Goal: Complete application form

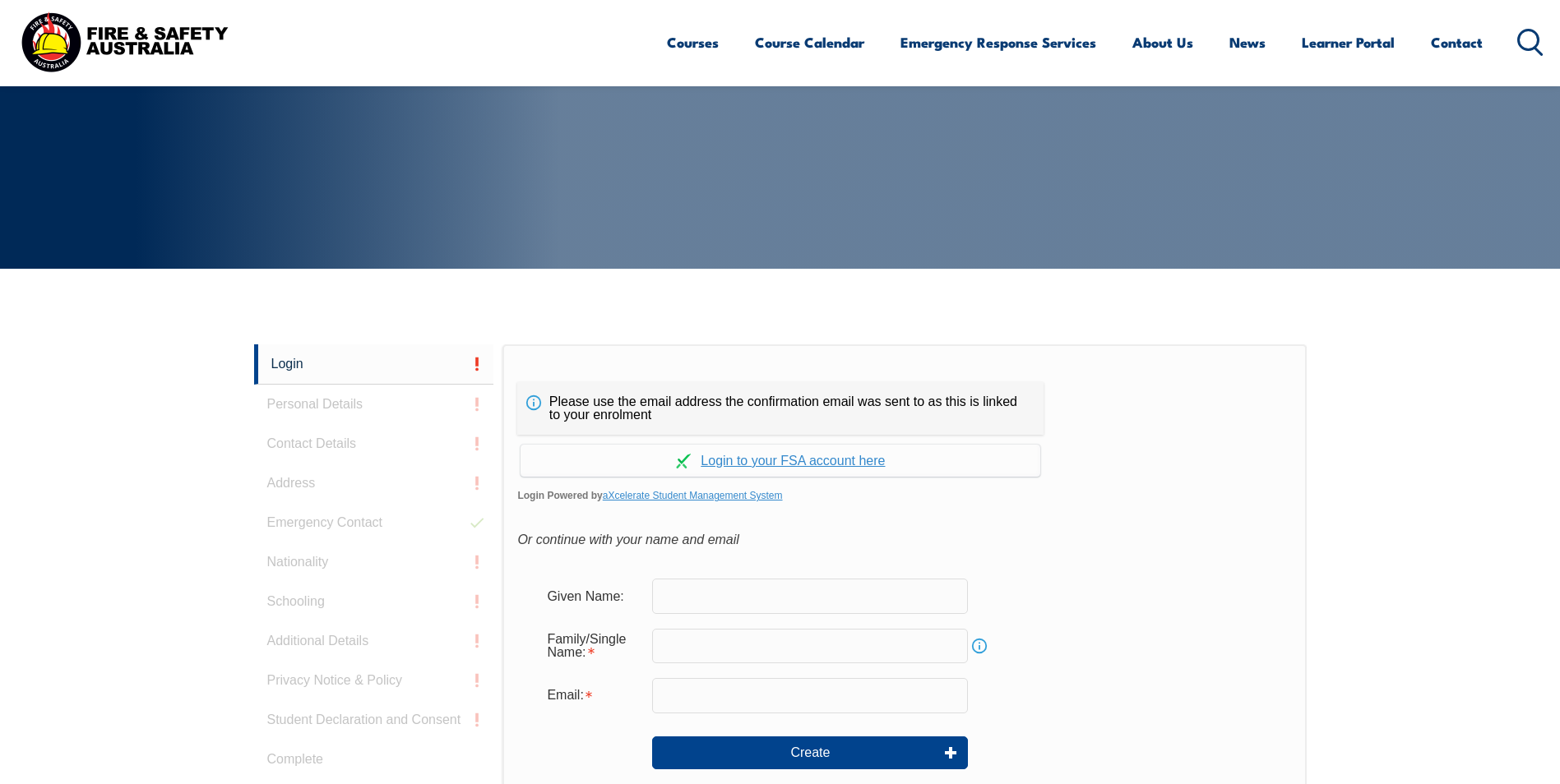
scroll to position [438, 0]
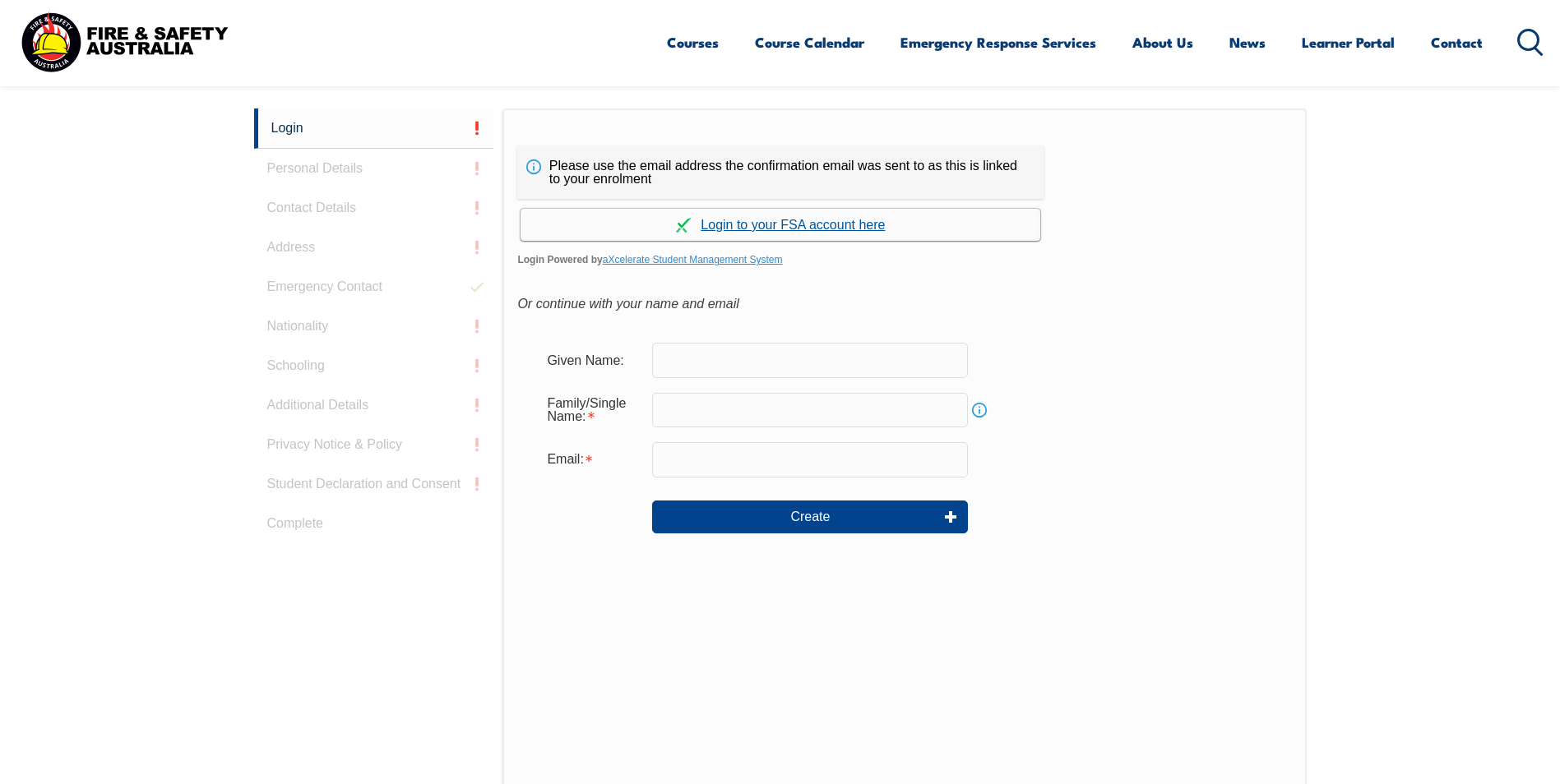
click at [806, 226] on link "Continue with aXcelerate" at bounding box center [780, 224] width 519 height 32
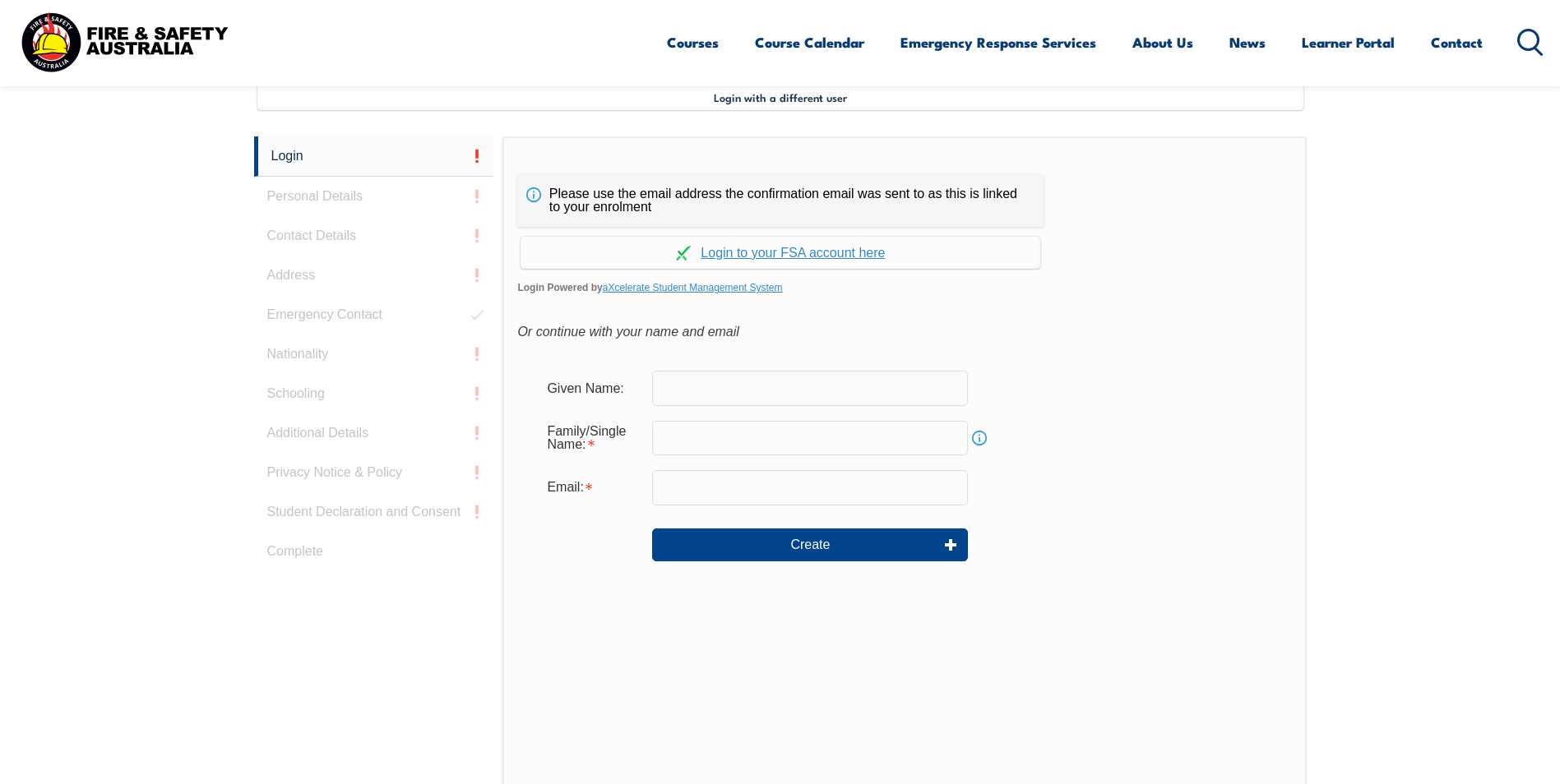
scroll to position [448, 0]
click at [826, 252] on link "Continue with aXcelerate" at bounding box center [780, 251] width 519 height 32
